Goal: Task Accomplishment & Management: Manage account settings

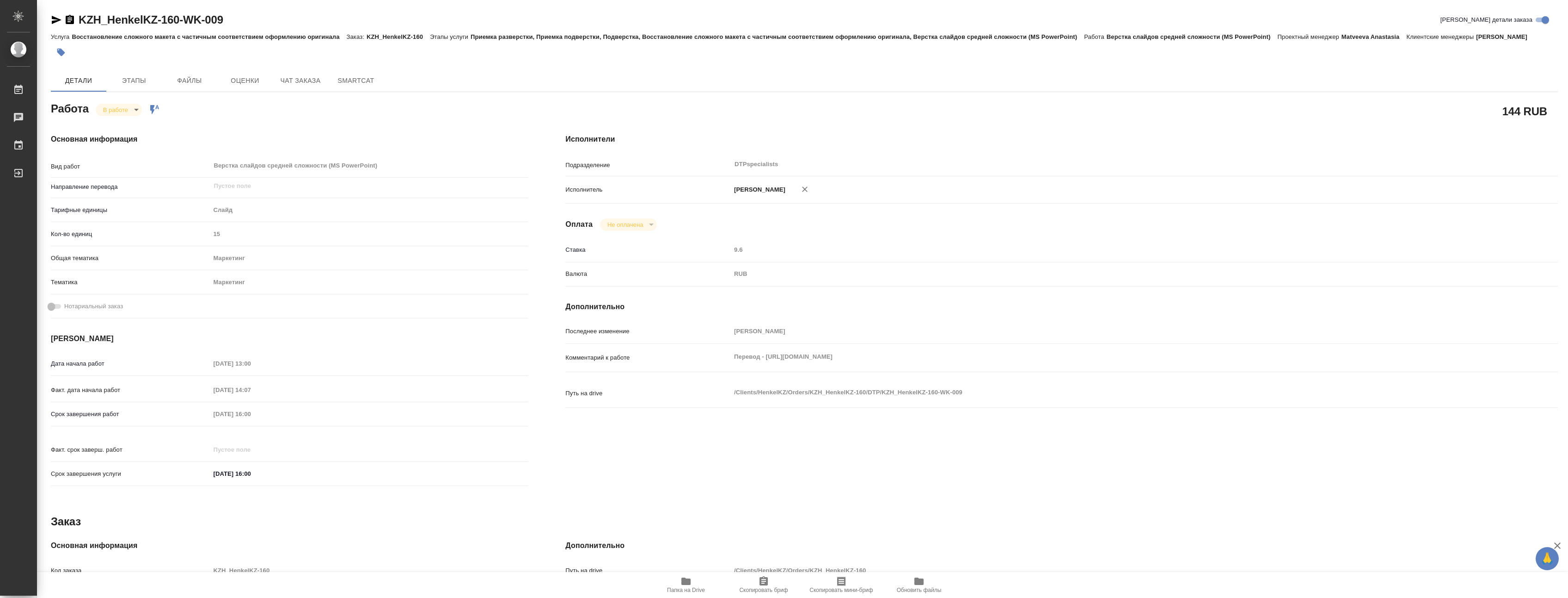
click at [463, 510] on div "Работа В работе inProgress Работа включена в последовательность 144 RUB Основна…" at bounding box center [804, 431] width 1507 height 664
click at [683, 580] on icon "button" at bounding box center [686, 581] width 9 height 7
click at [333, 143] on div "Основная информация Вид работ Верстка слайдов средней сложности (MS PowerPoint)…" at bounding box center [289, 313] width 515 height 395
click at [130, 116] on body "🙏 .cls-1 fill:#fff; AWATERA [PERSON_NAME] 0 Чаты График Выйти KZH_HenkelKZ-160-…" at bounding box center [784, 299] width 1568 height 598
click at [117, 134] on button "Выполнен" at bounding box center [121, 136] width 34 height 10
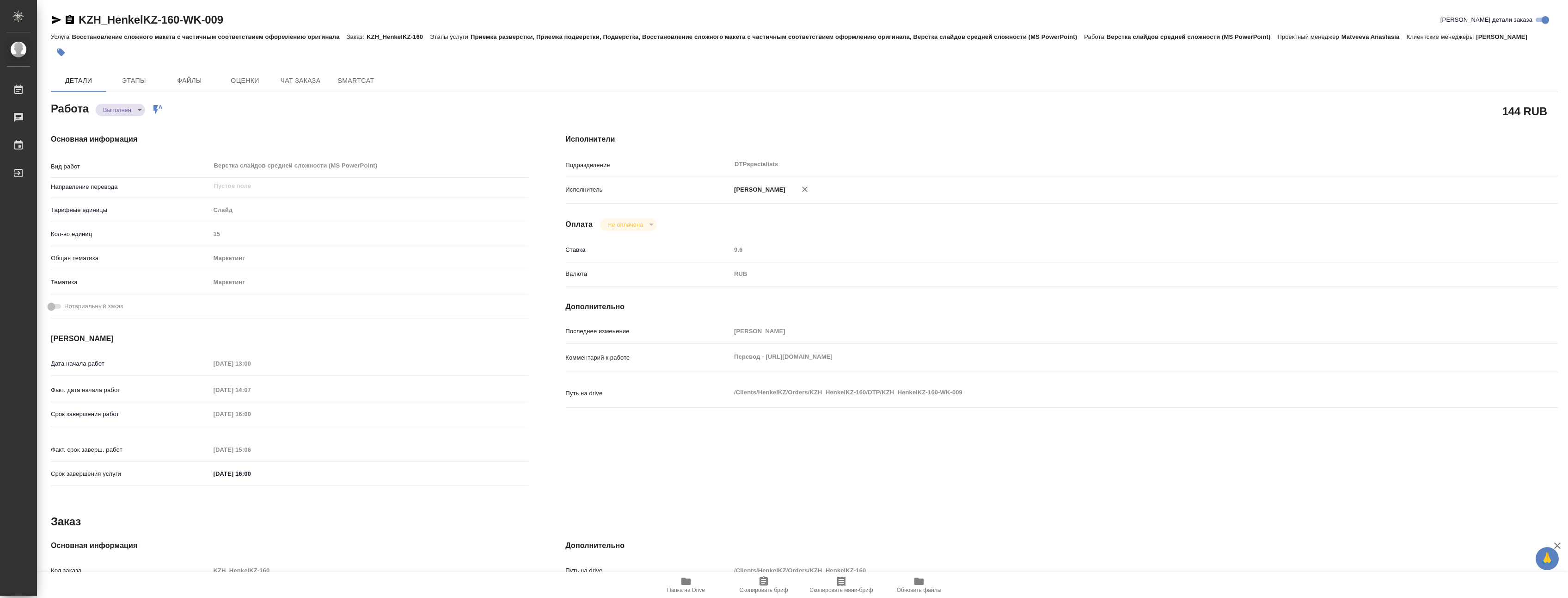
type textarea "x"
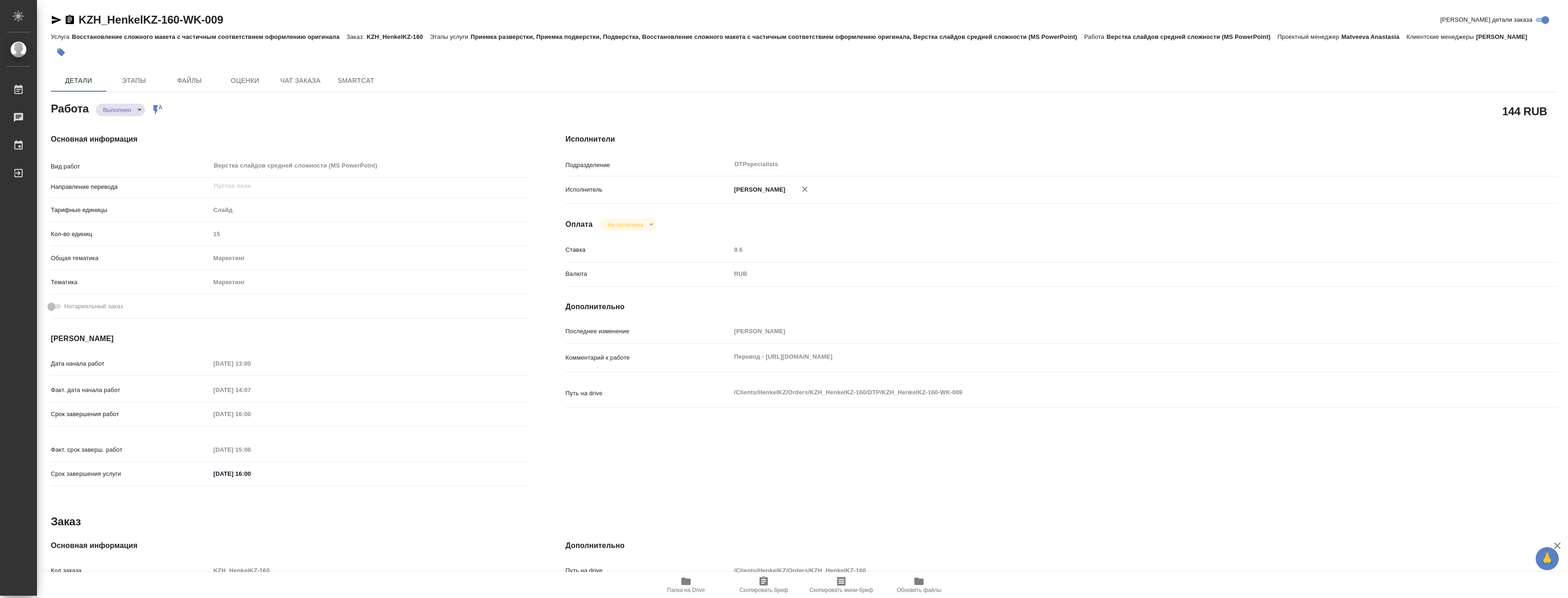
type textarea "x"
